Goal: Transaction & Acquisition: Purchase product/service

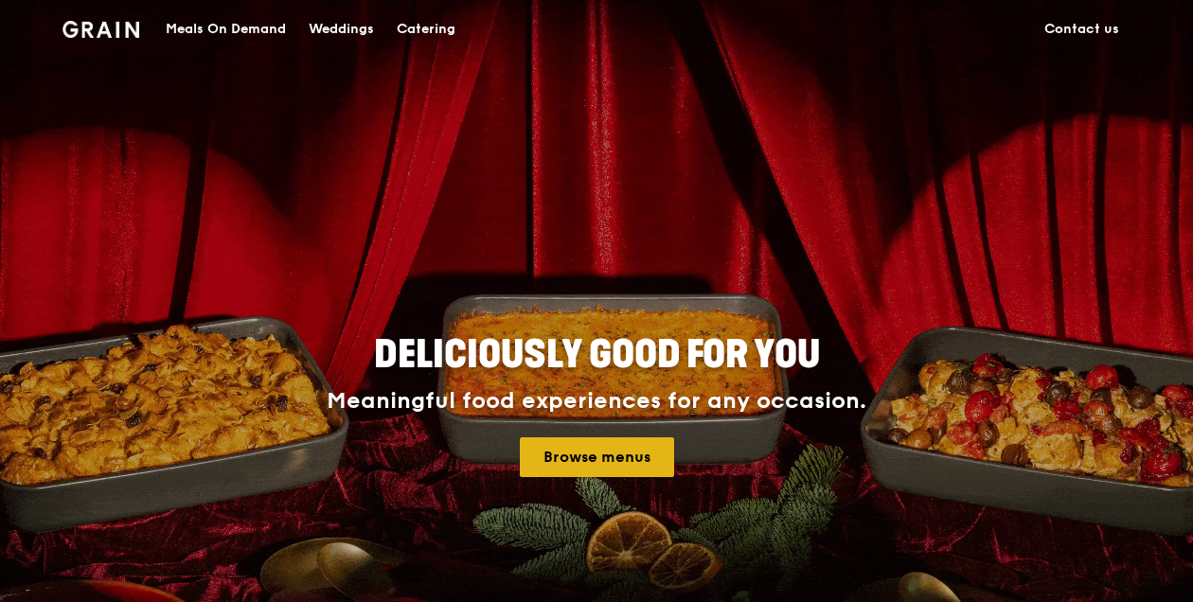
click at [593, 467] on link "Browse menus" at bounding box center [597, 457] width 154 height 40
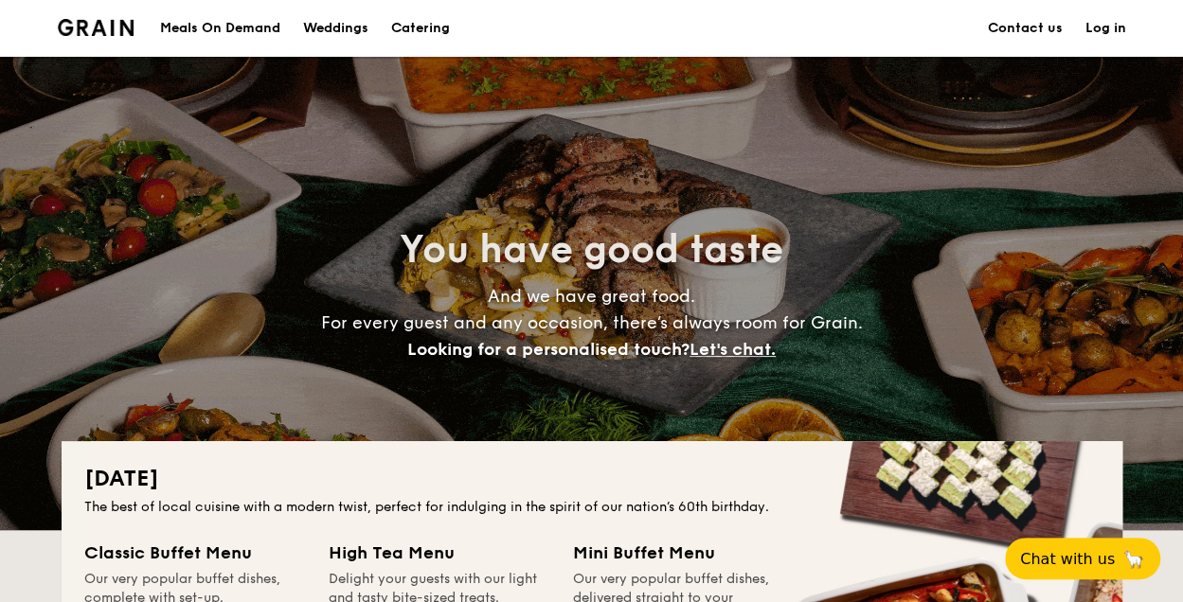
click at [403, 30] on h1 "Catering" at bounding box center [420, 28] width 59 height 57
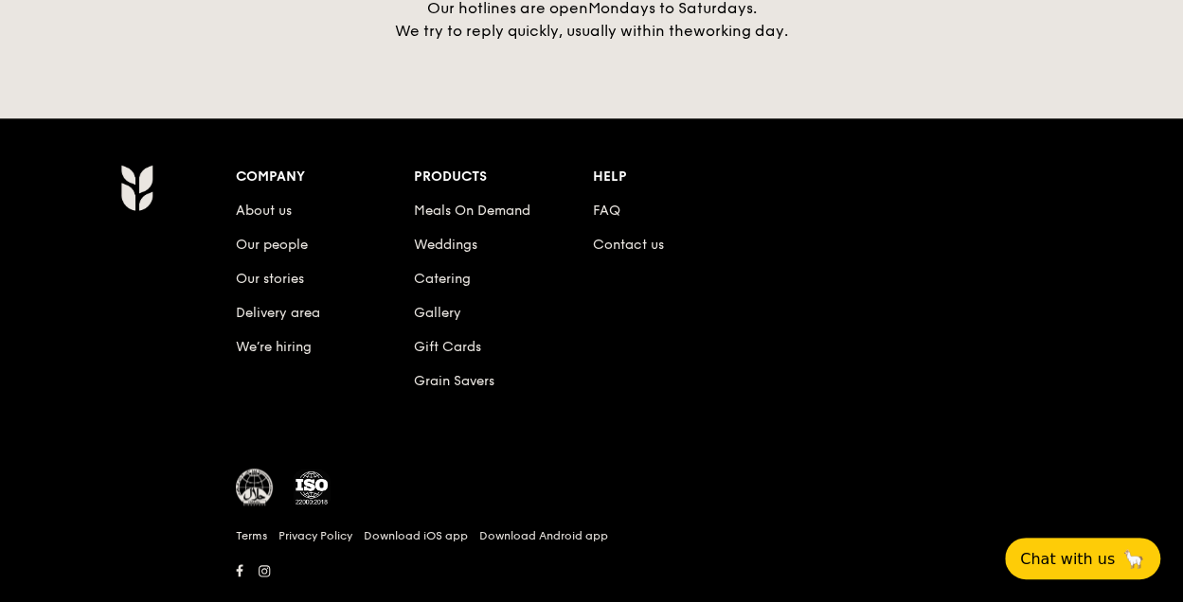
scroll to position [4529, 0]
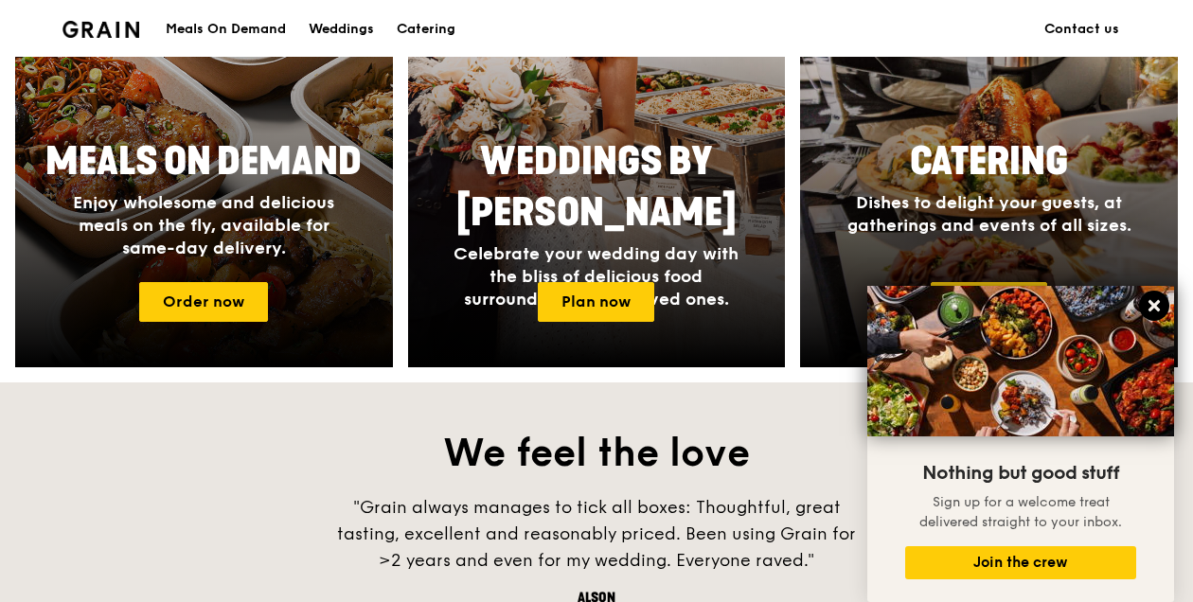
scroll to position [944, 0]
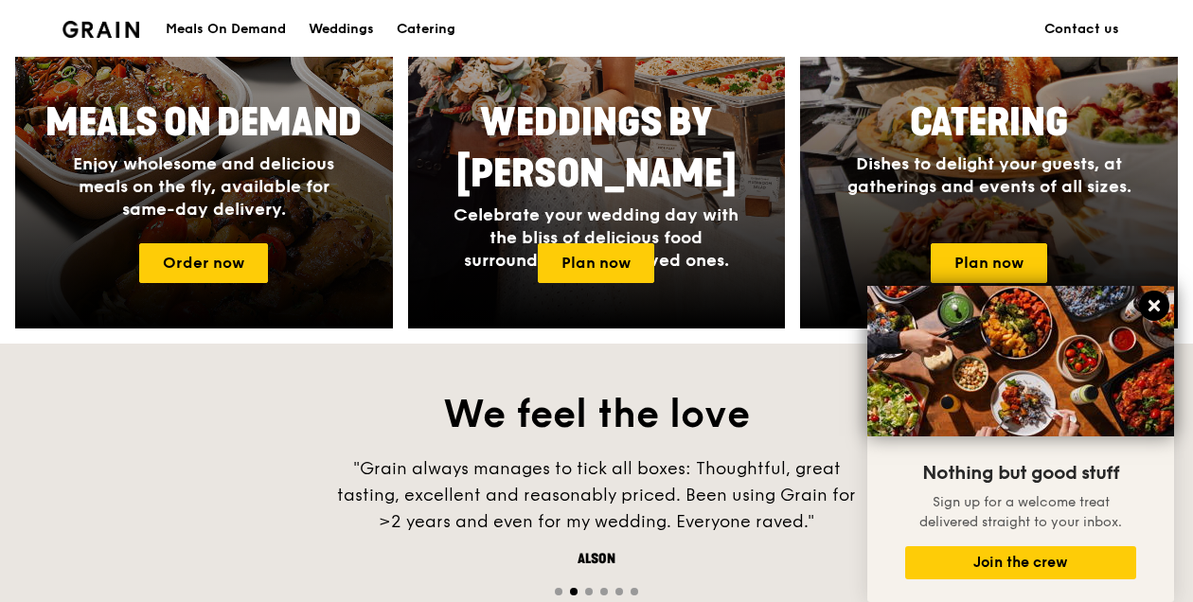
click at [1156, 305] on icon at bounding box center [1153, 305] width 11 height 11
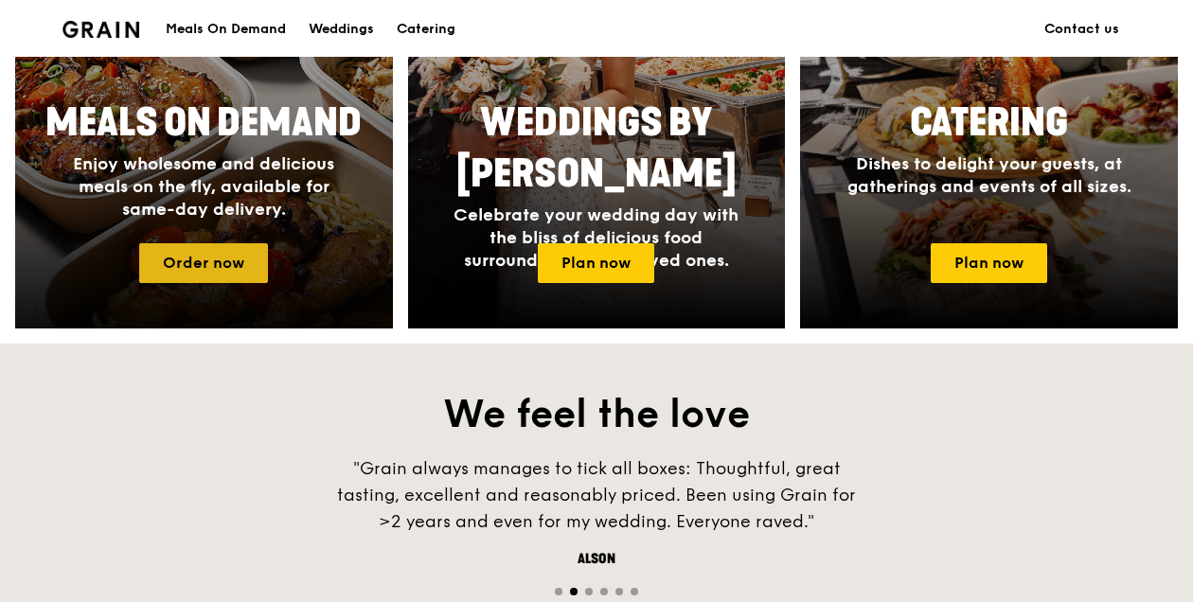
click at [246, 258] on link "Order now" at bounding box center [203, 263] width 129 height 40
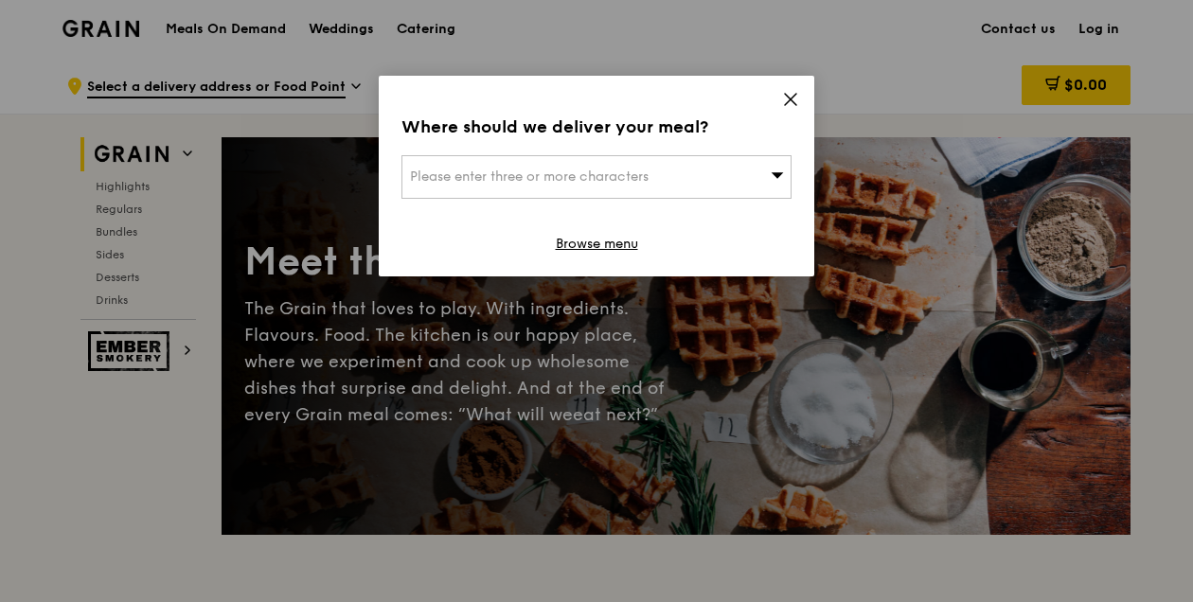
click at [797, 102] on icon at bounding box center [790, 99] width 17 height 17
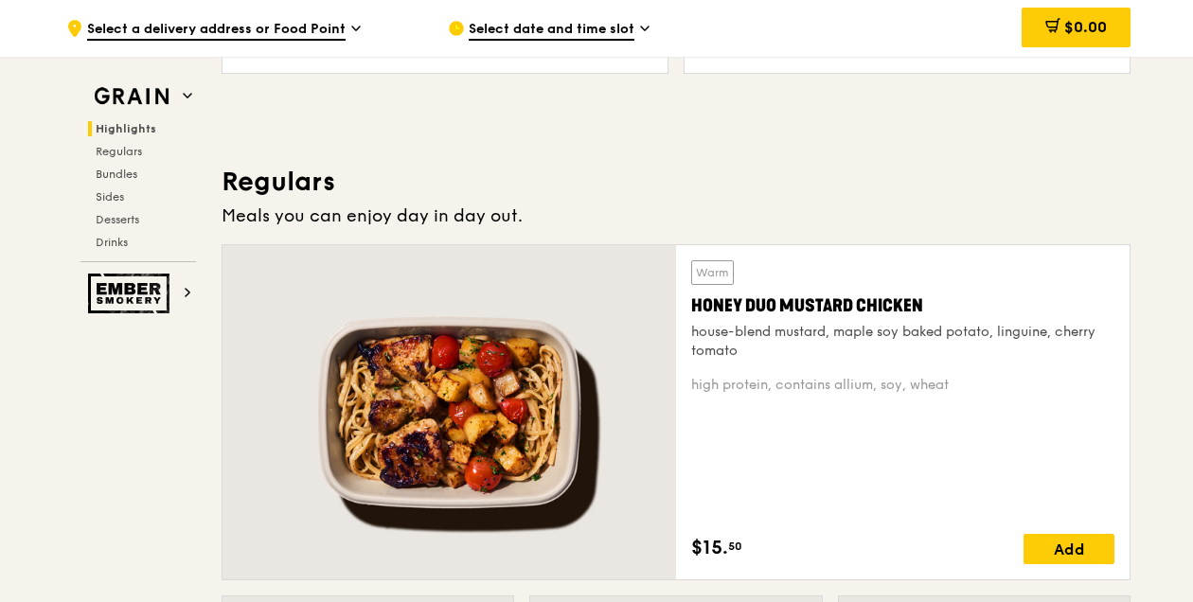
scroll to position [1137, 0]
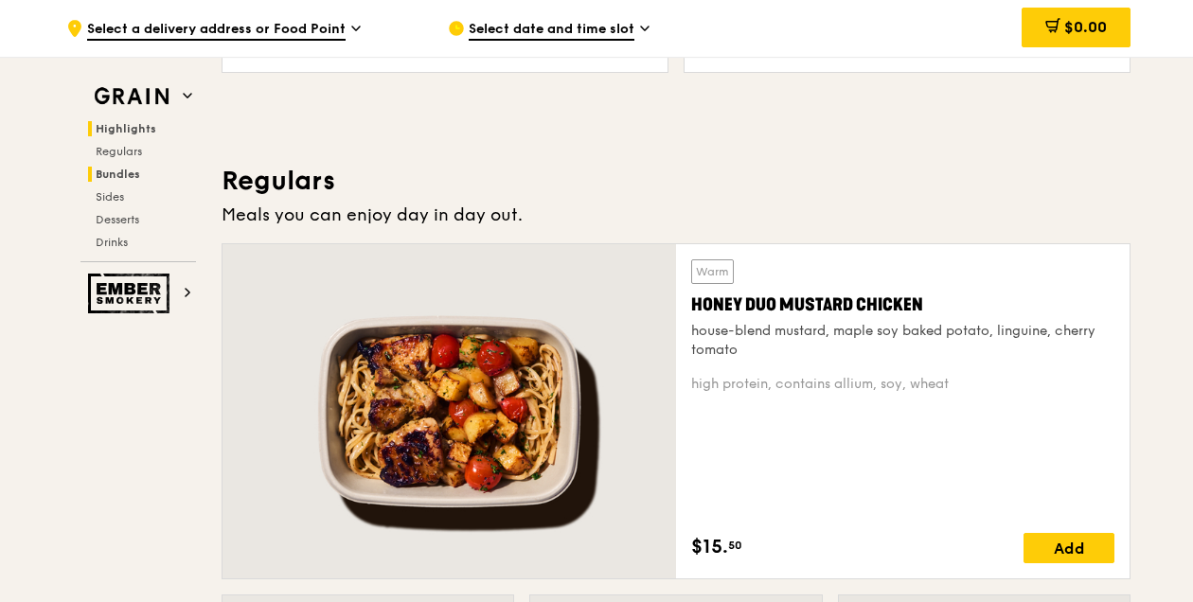
click at [125, 177] on span "Bundles" at bounding box center [118, 174] width 44 height 13
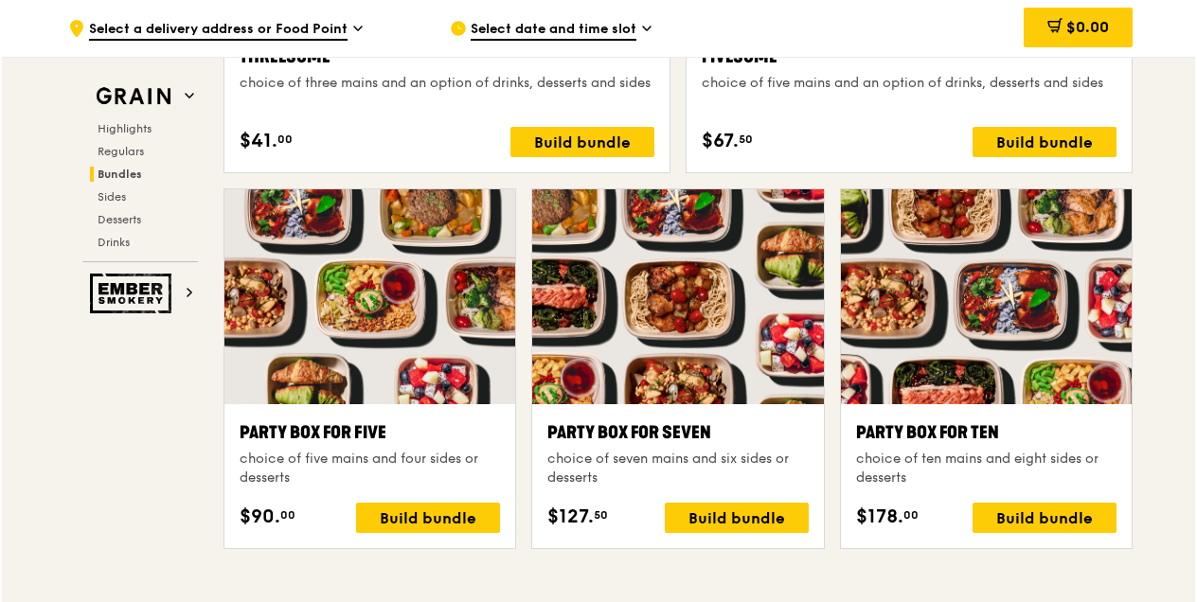
scroll to position [3650, 0]
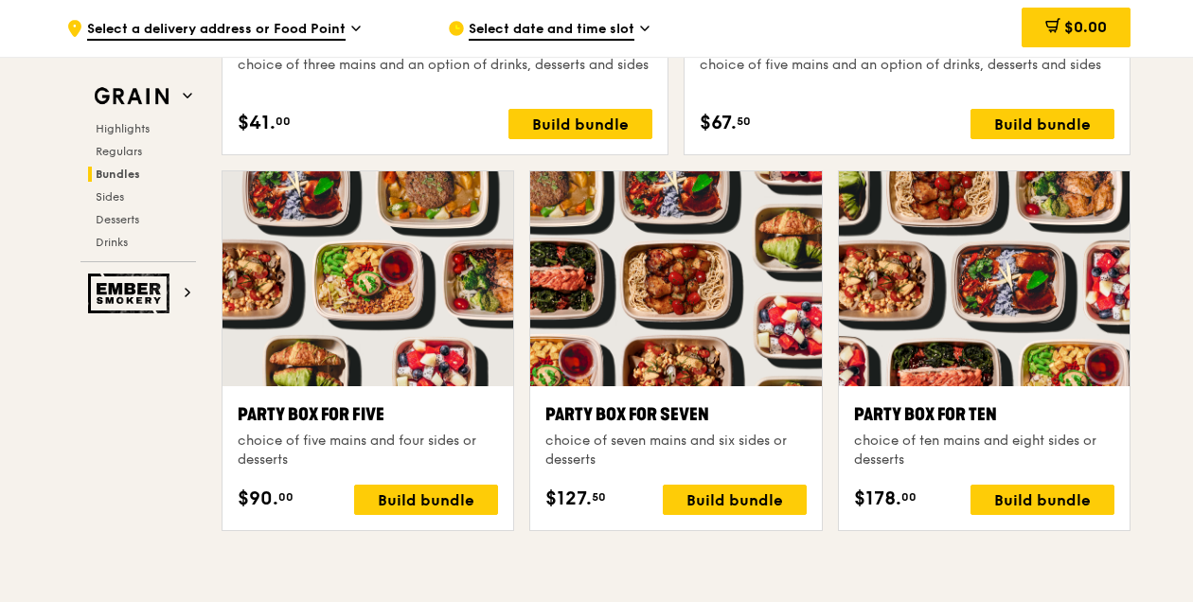
click at [890, 315] on div at bounding box center [984, 278] width 291 height 215
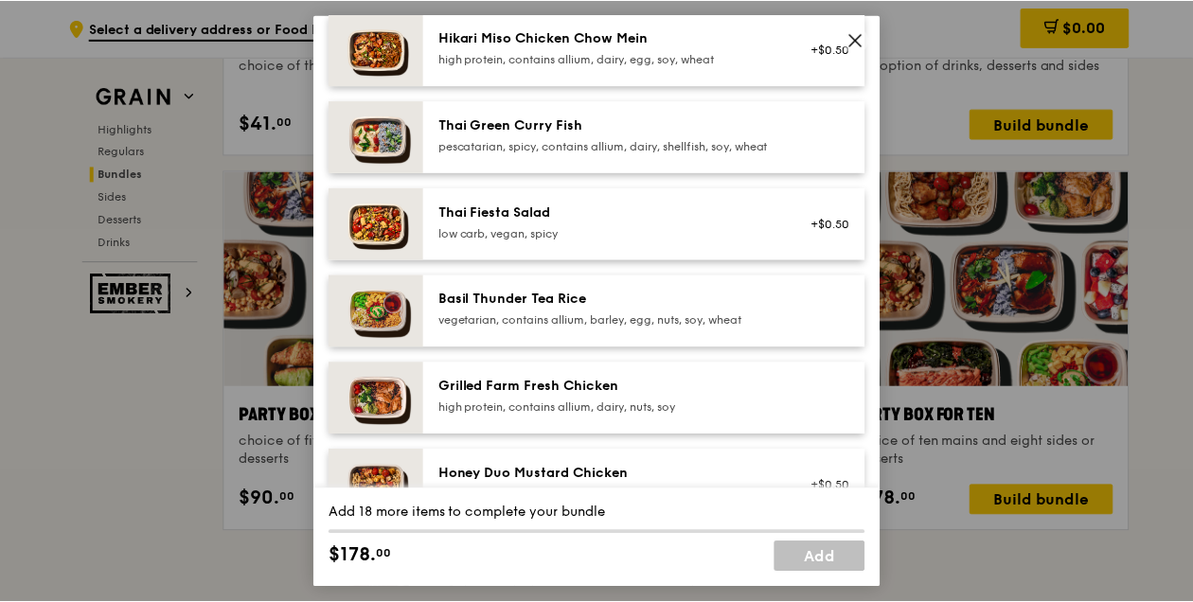
scroll to position [144, 0]
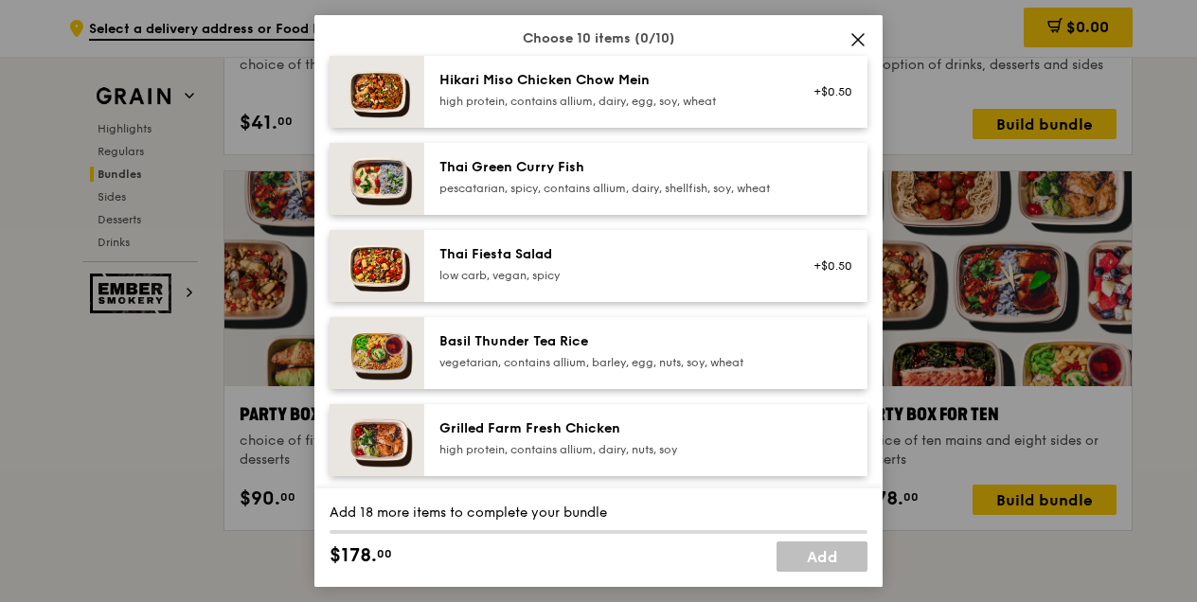
click at [739, 169] on div "Thai Green Curry Fish" at bounding box center [609, 167] width 340 height 19
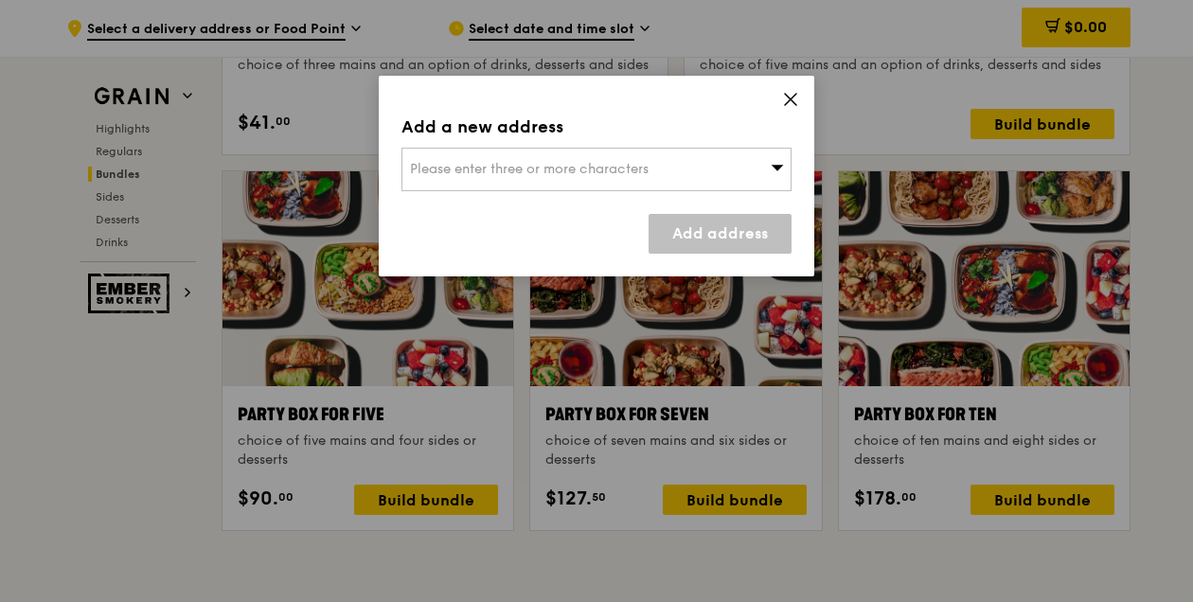
click at [780, 101] on div "Add a new address Please enter three or more characters Add address" at bounding box center [597, 176] width 436 height 201
click at [792, 103] on icon at bounding box center [790, 99] width 17 height 17
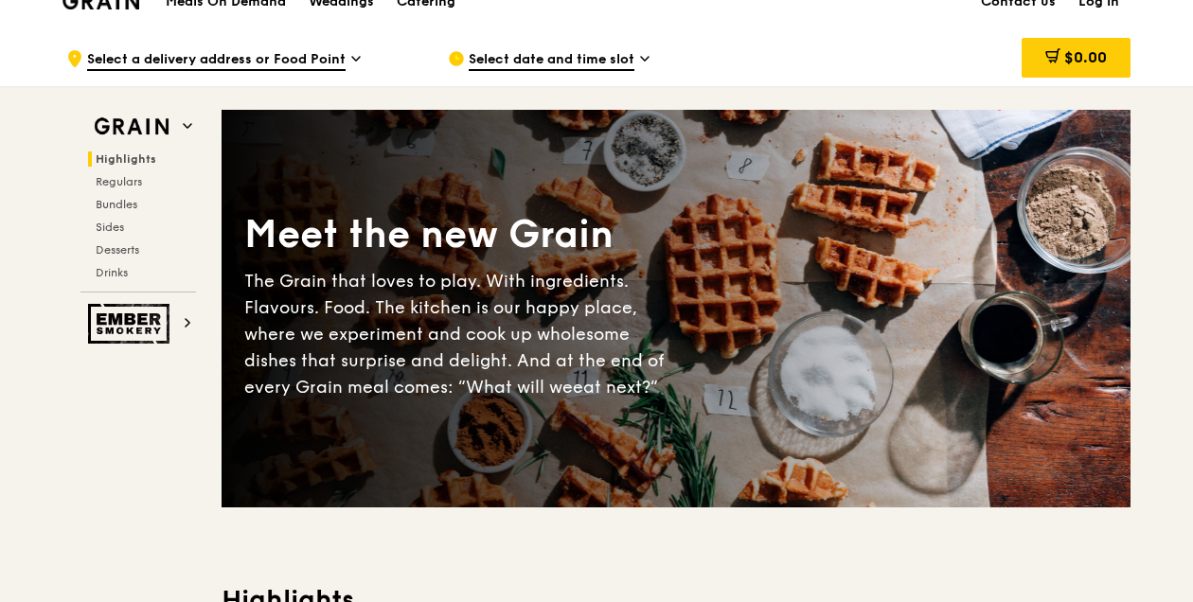
scroll to position [0, 0]
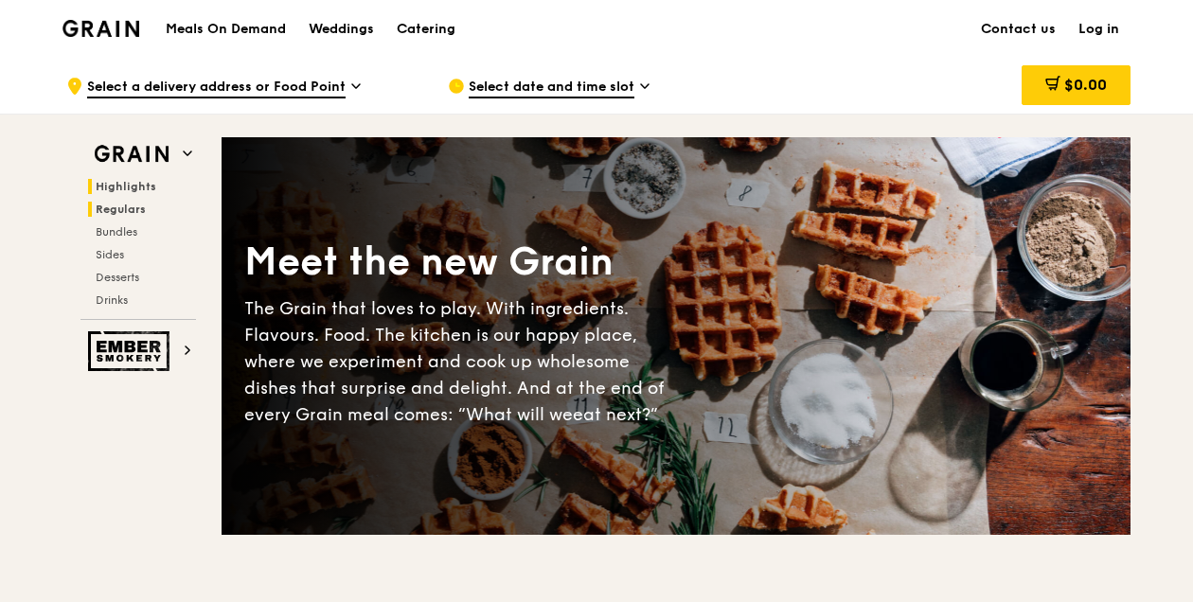
click at [116, 205] on span "Regulars" at bounding box center [121, 209] width 50 height 13
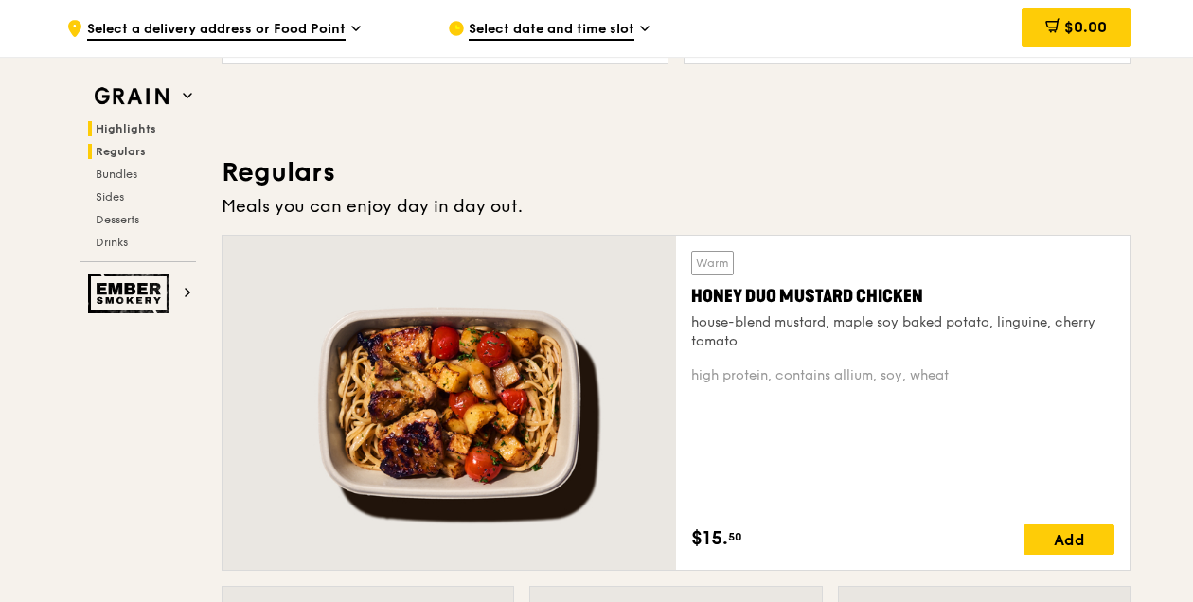
scroll to position [1225, 0]
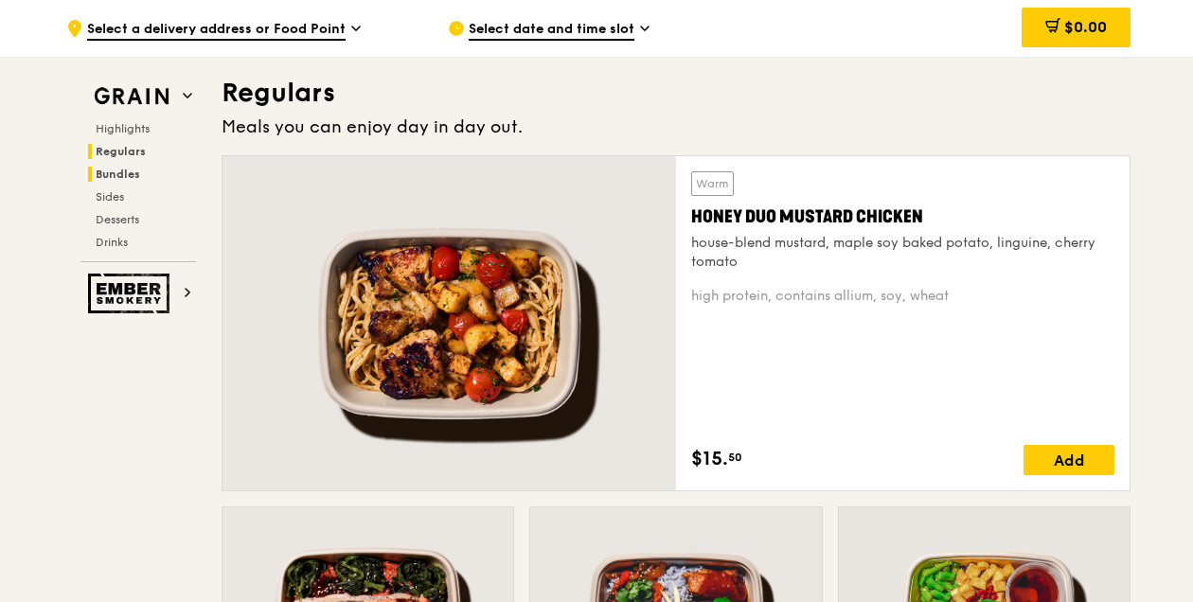
click at [110, 176] on span "Bundles" at bounding box center [118, 174] width 44 height 13
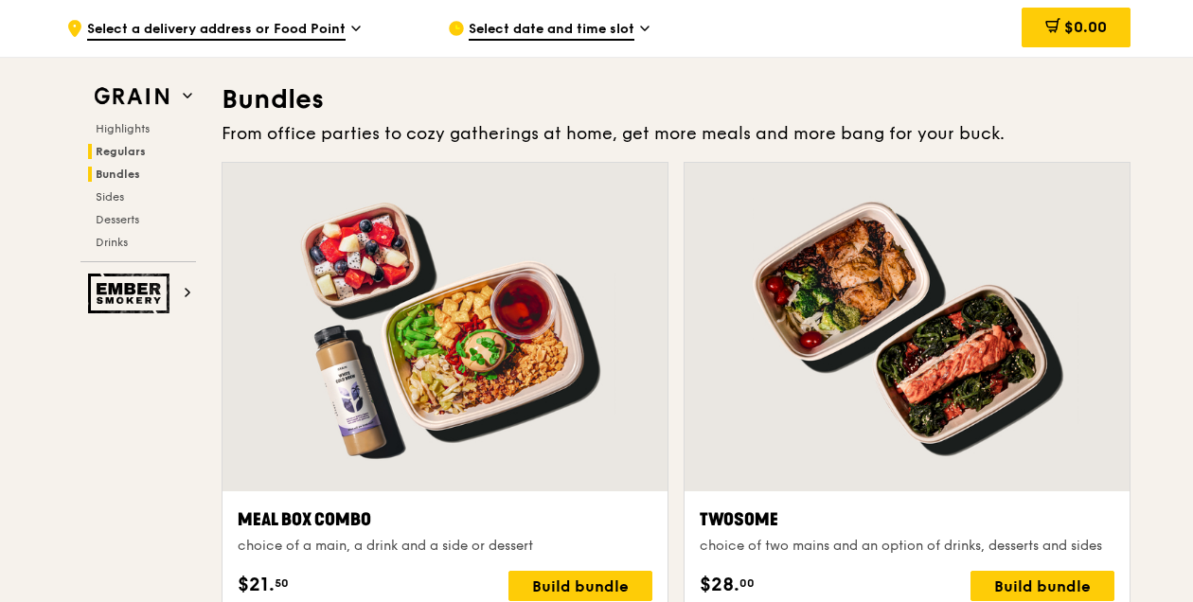
scroll to position [2703, 0]
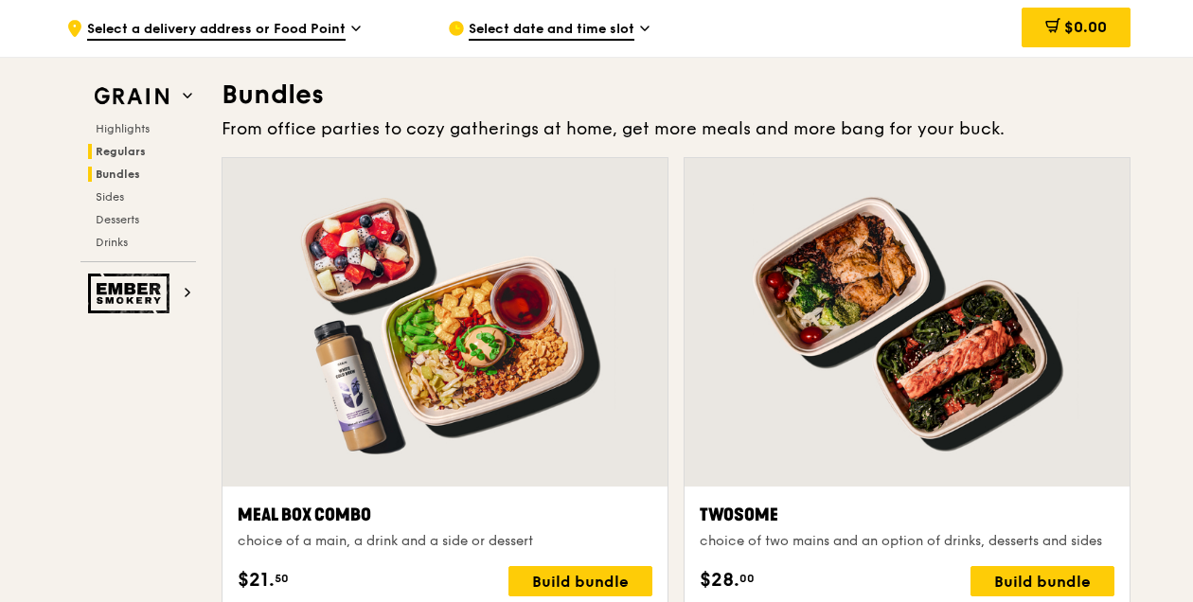
click at [111, 147] on span "Regulars" at bounding box center [121, 151] width 50 height 13
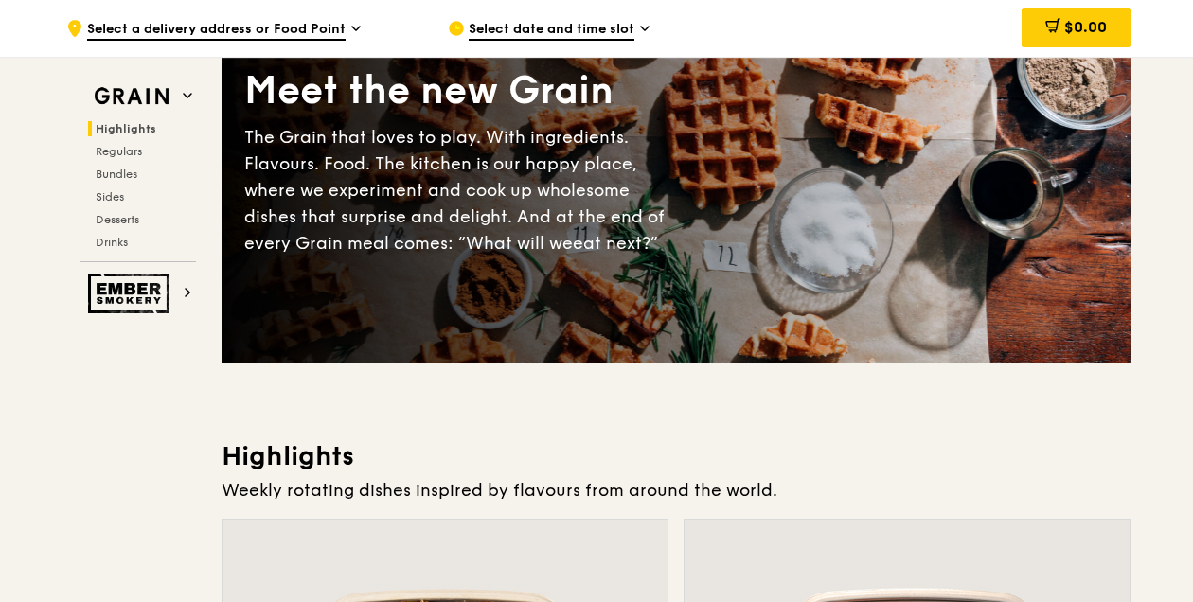
scroll to position [0, 0]
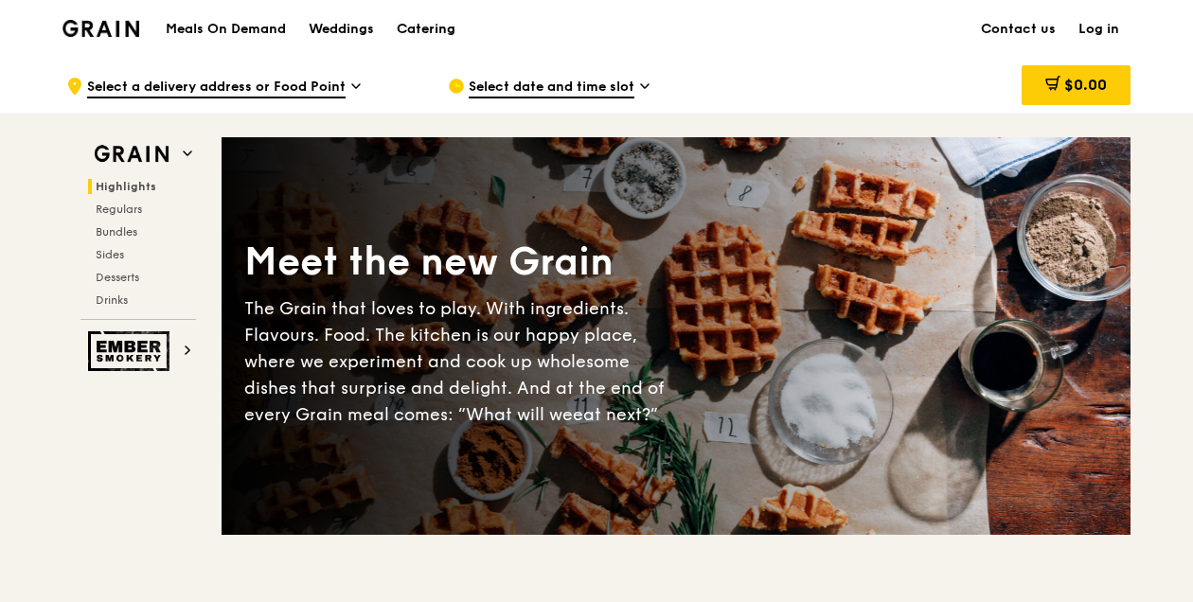
click at [410, 33] on div "Catering" at bounding box center [426, 29] width 59 height 57
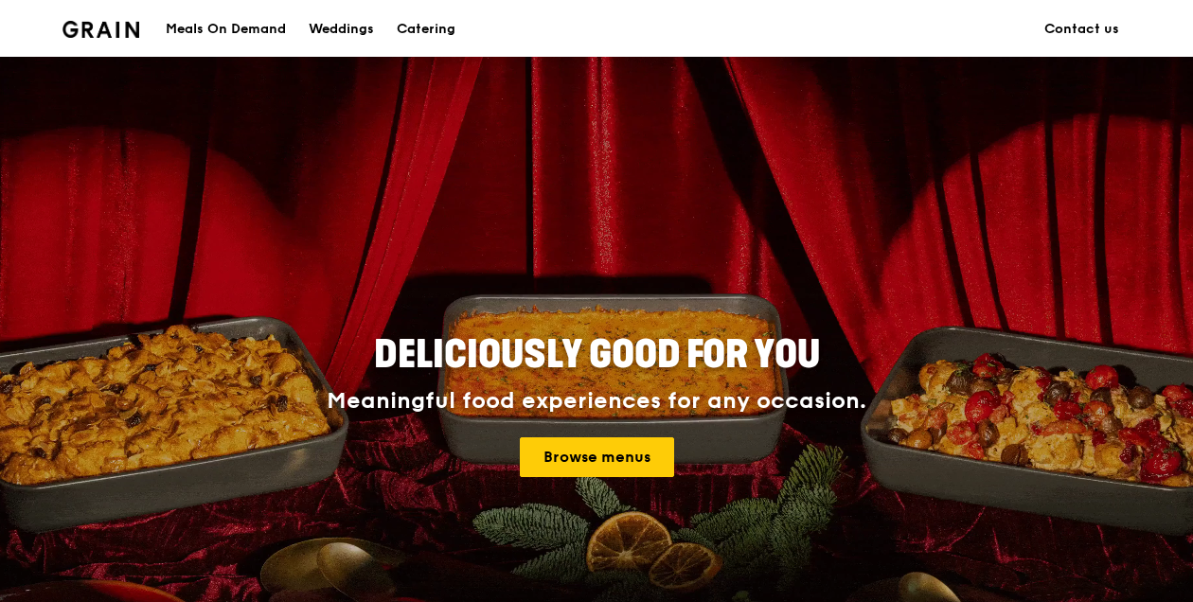
scroll to position [944, 0]
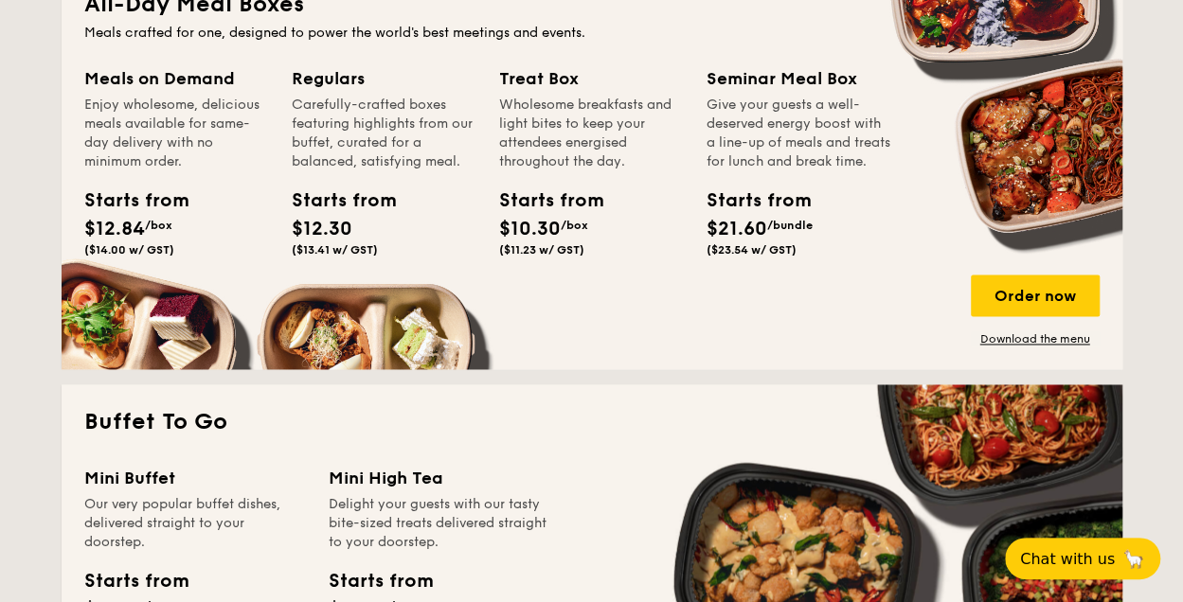
scroll to position [1326, 0]
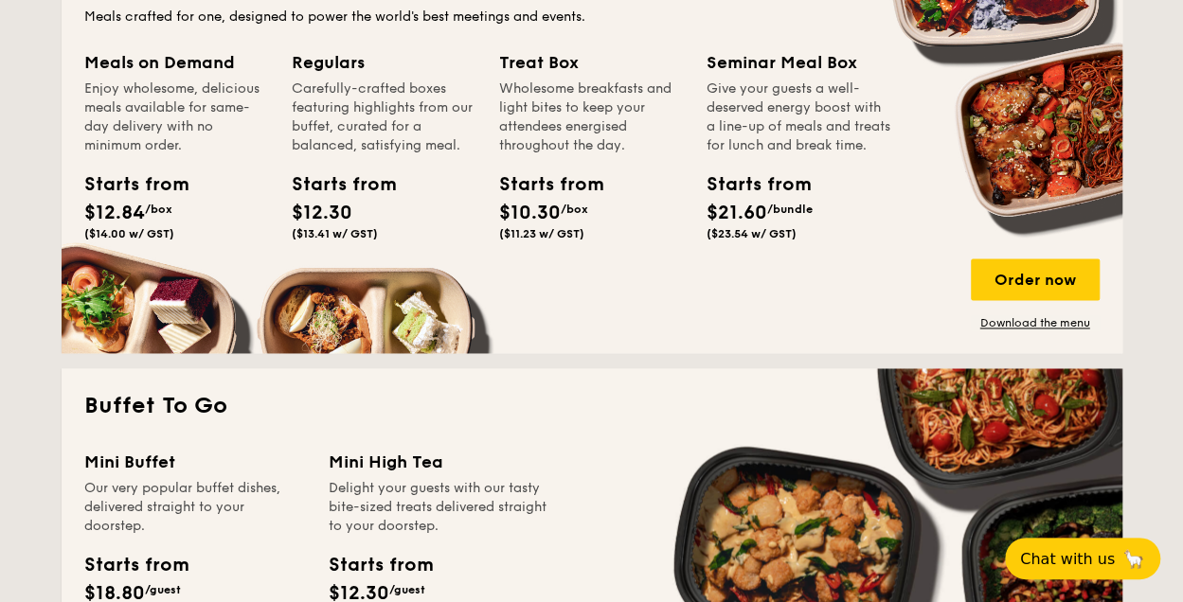
click at [311, 56] on div "Regulars" at bounding box center [384, 62] width 185 height 27
click at [328, 230] on span "($13.41 w/ GST)" at bounding box center [335, 233] width 86 height 13
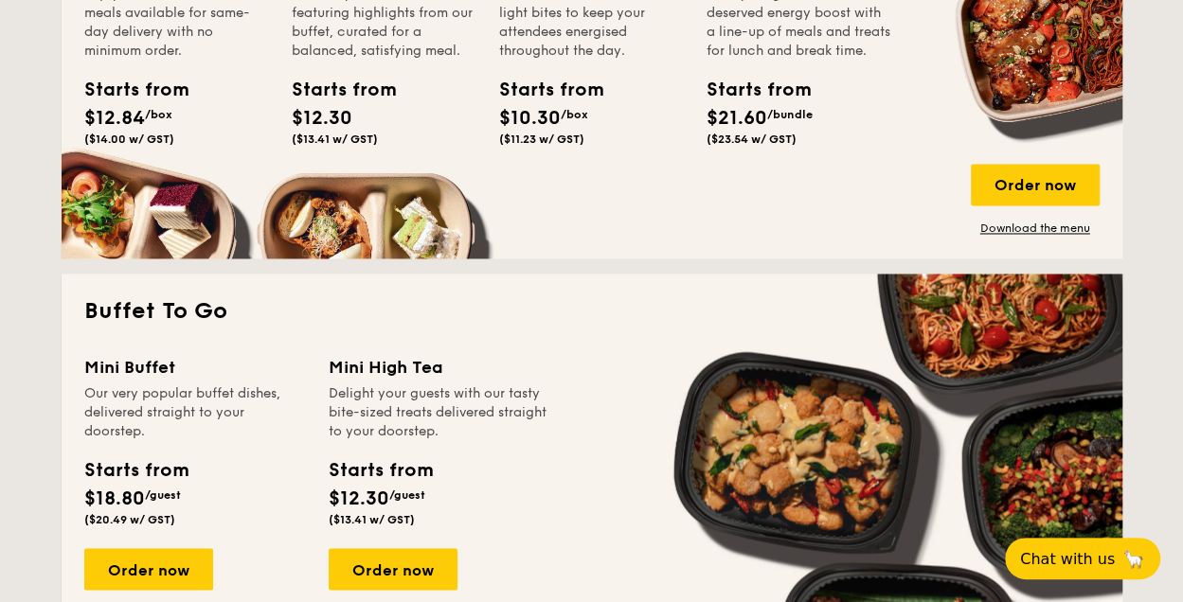
scroll to position [1231, 0]
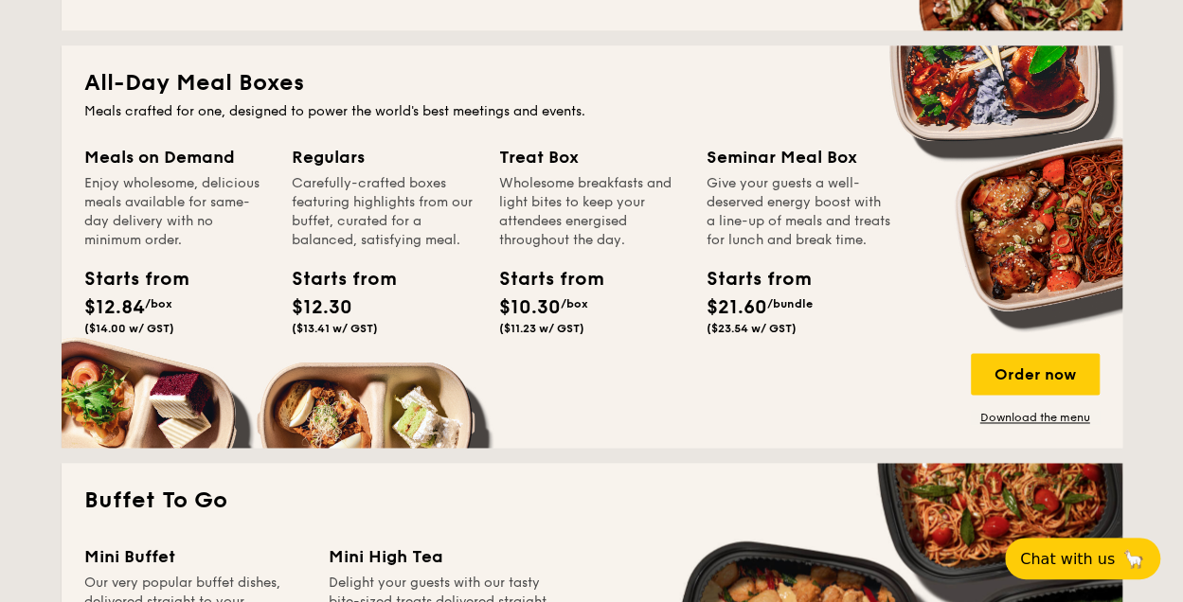
click at [347, 393] on div "Meals on Demand Enjoy wholesome, delicious meals available for same-day deliver…" at bounding box center [591, 284] width 1015 height 281
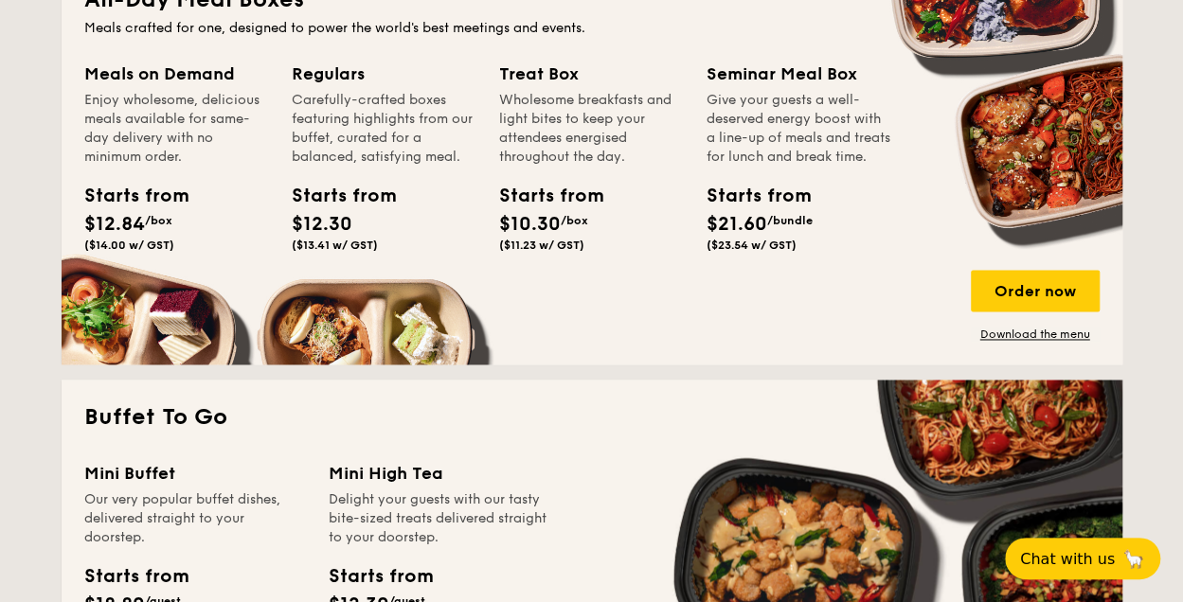
scroll to position [1274, 0]
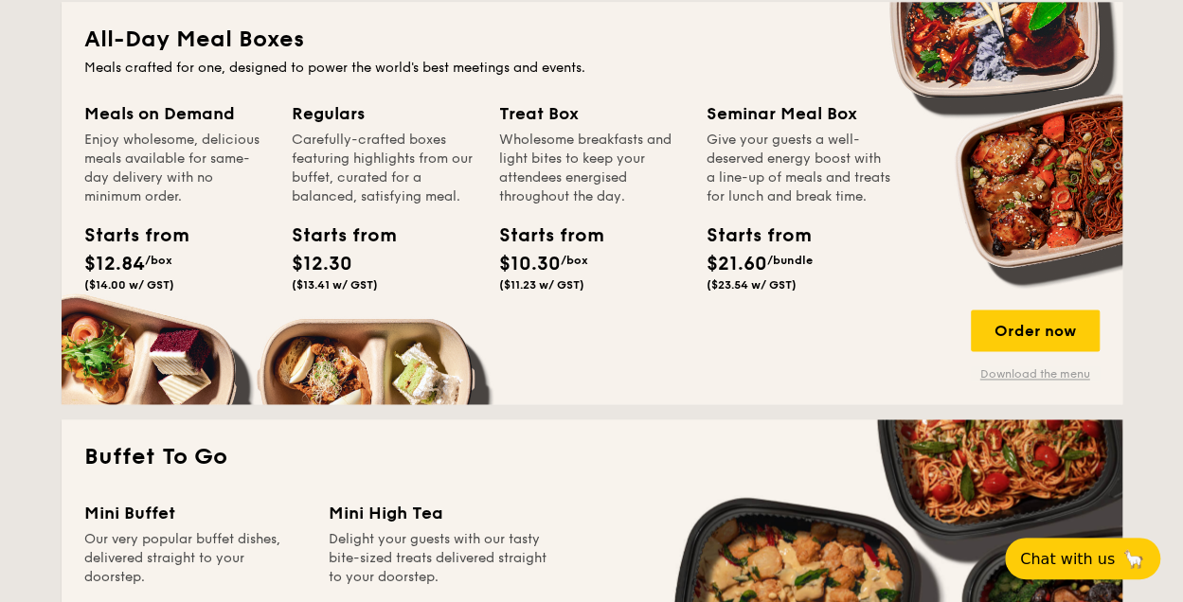
click at [1038, 381] on link "Download the menu" at bounding box center [1034, 373] width 129 height 15
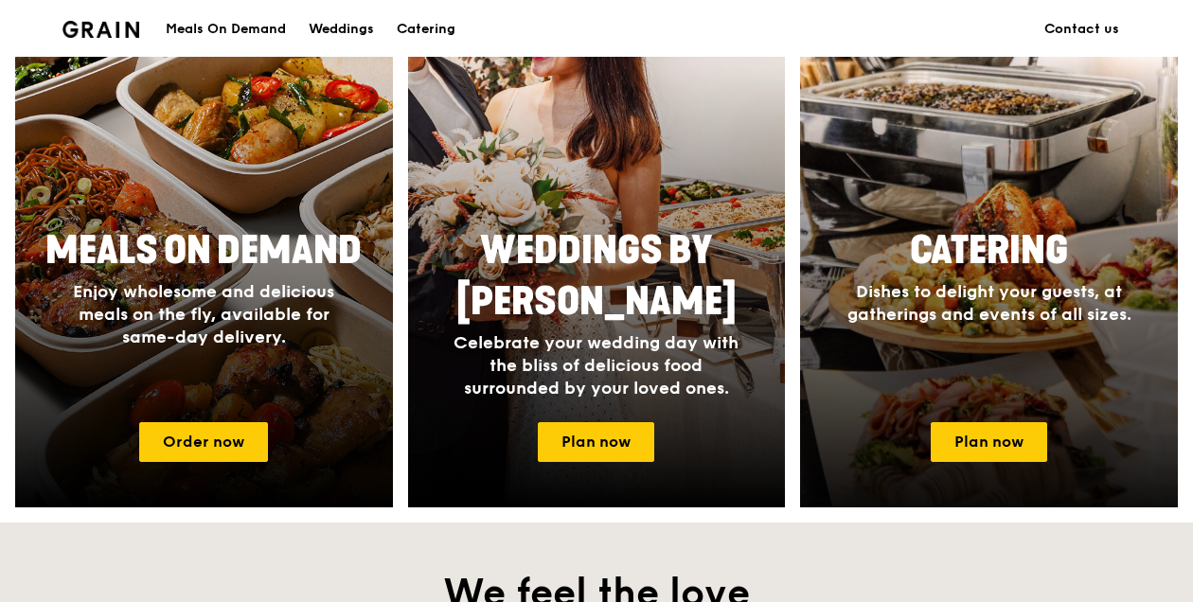
scroll to position [852, 0]
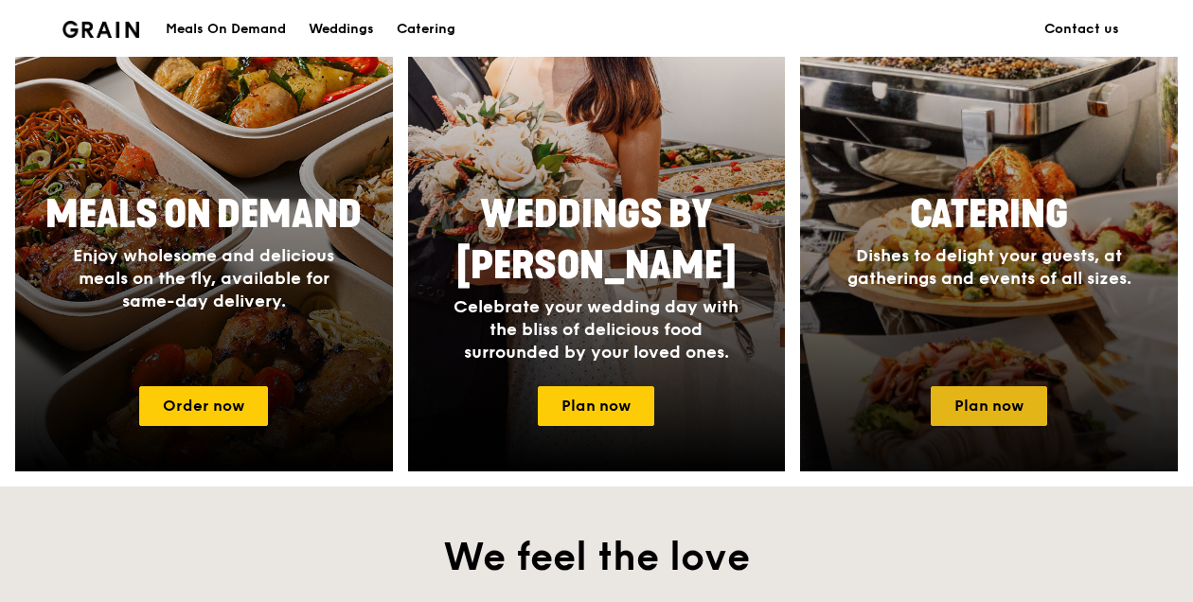
click at [1015, 404] on link "Plan now" at bounding box center [989, 406] width 116 height 40
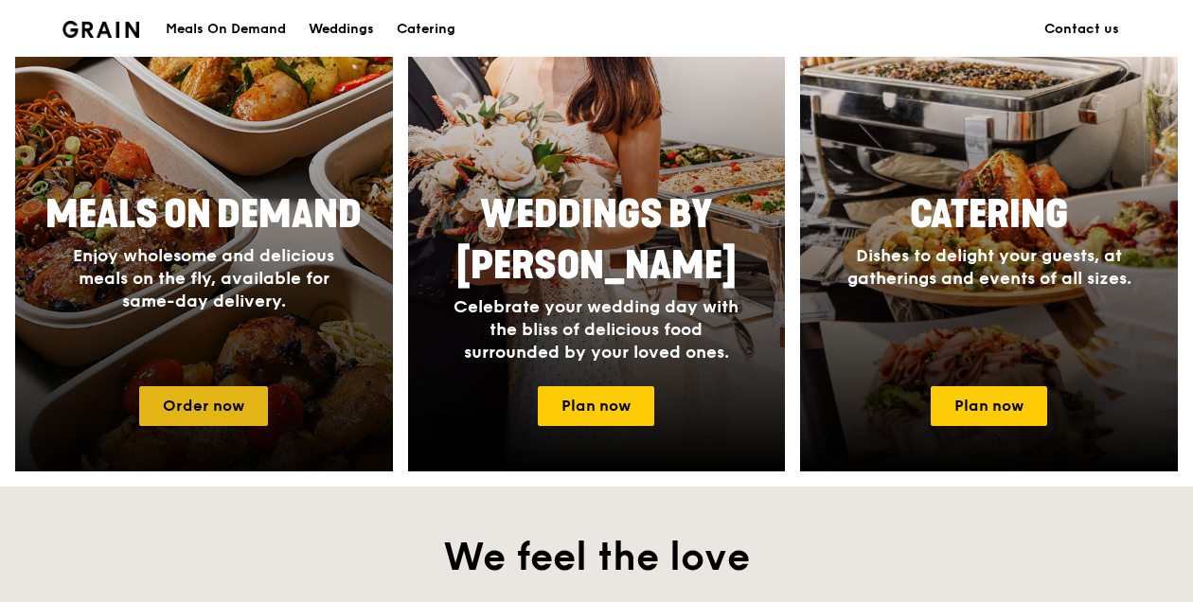
click at [162, 402] on link "Order now" at bounding box center [203, 406] width 129 height 40
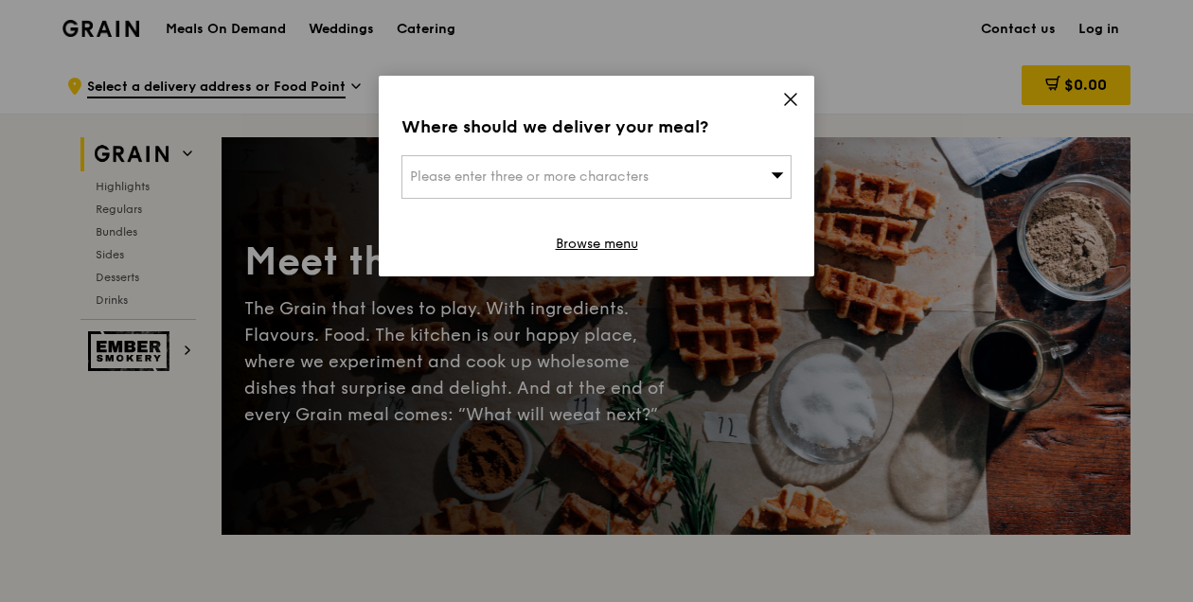
click at [788, 96] on icon at bounding box center [790, 99] width 11 height 11
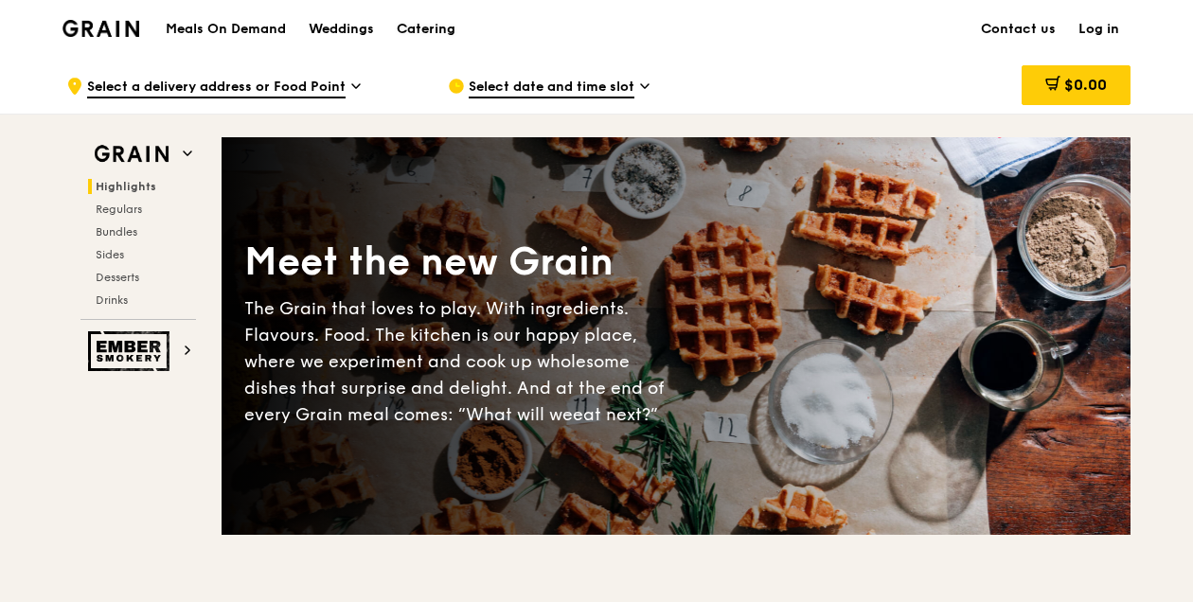
click at [426, 21] on div "Catering" at bounding box center [426, 29] width 59 height 57
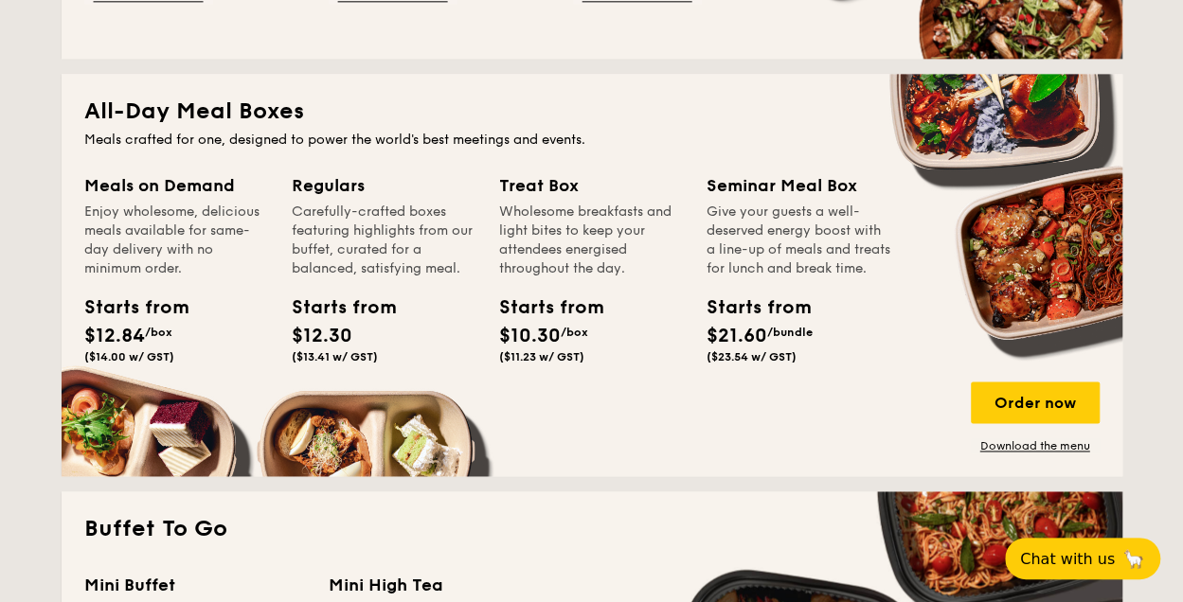
scroll to position [1231, 0]
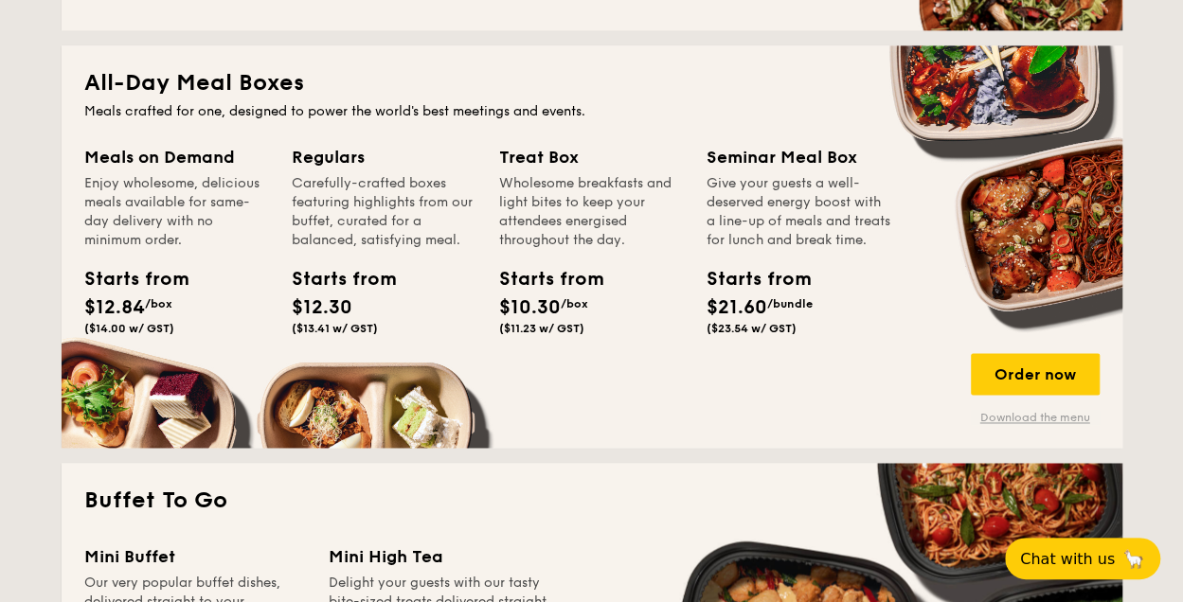
click at [1046, 417] on link "Download the menu" at bounding box center [1034, 417] width 129 height 15
